Goal: Information Seeking & Learning: Learn about a topic

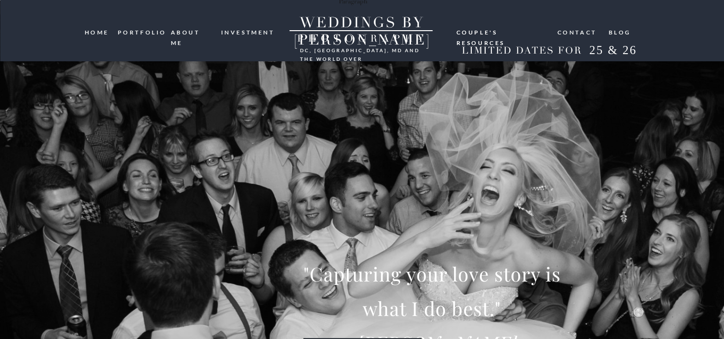
click at [248, 29] on nav "investment" at bounding box center [248, 31] width 55 height 9
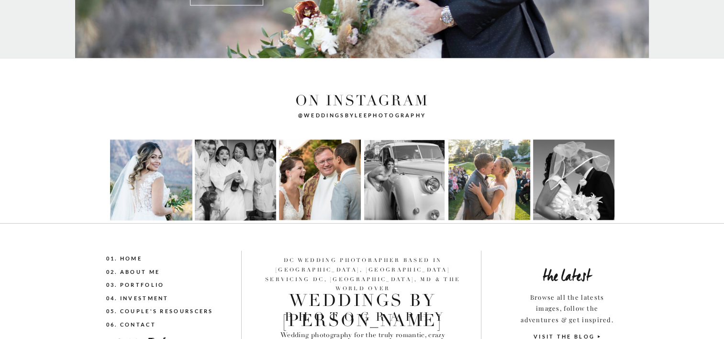
scroll to position [1973, 0]
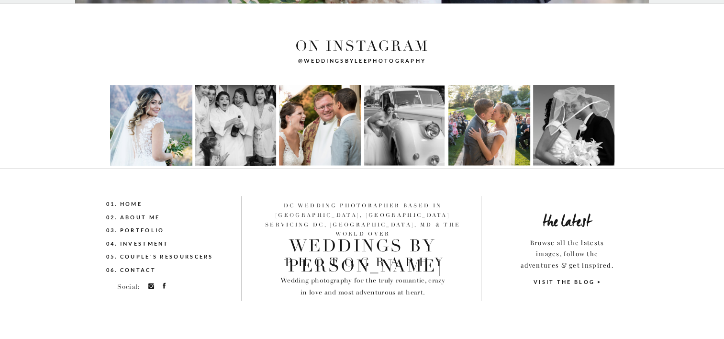
click at [146, 239] on nav "04. investment" at bounding box center [152, 244] width 92 height 11
click at [134, 203] on nav "01. Home" at bounding box center [152, 204] width 92 height 11
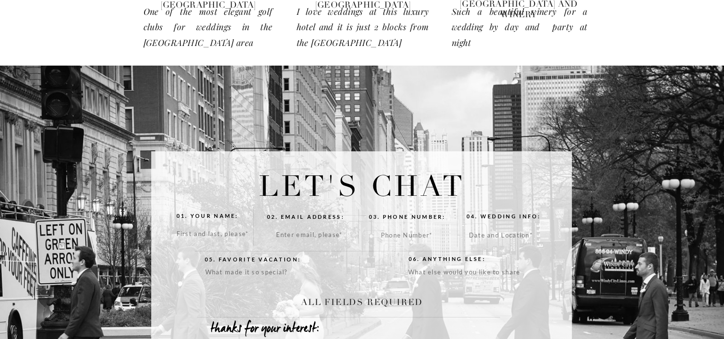
scroll to position [2010, 0]
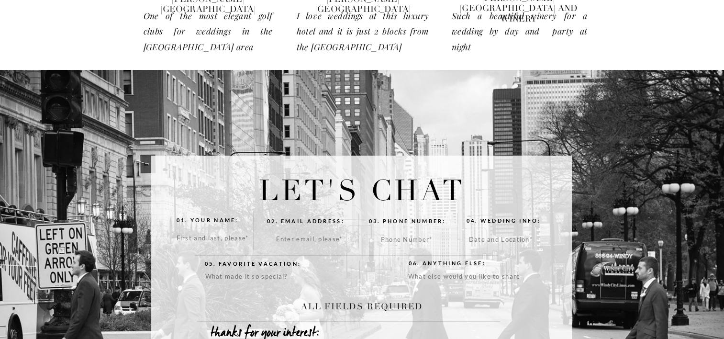
click at [206, 239] on textarea at bounding box center [218, 241] width 82 height 16
